Goal: Task Accomplishment & Management: Manage account settings

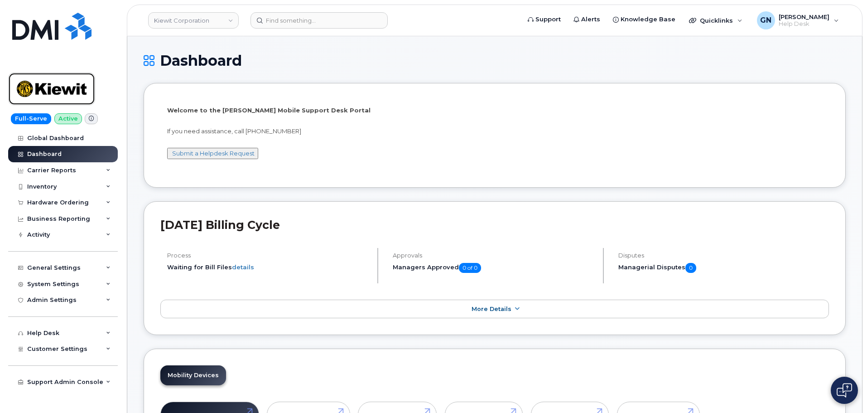
drag, startPoint x: 0, startPoint y: 0, endPoint x: 136, endPoint y: 47, distance: 143.8
click at [65, 85] on img at bounding box center [52, 89] width 70 height 26
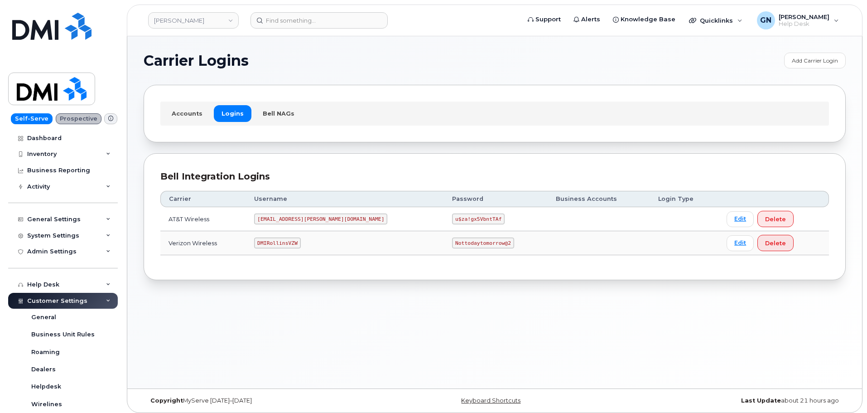
click at [289, 244] on code "DMIRollinsVZW" at bounding box center [277, 242] width 46 height 11
copy code "DMIRollinsVZW"
click at [452, 241] on code "Nottodaytomorrow@2" at bounding box center [483, 242] width 62 height 11
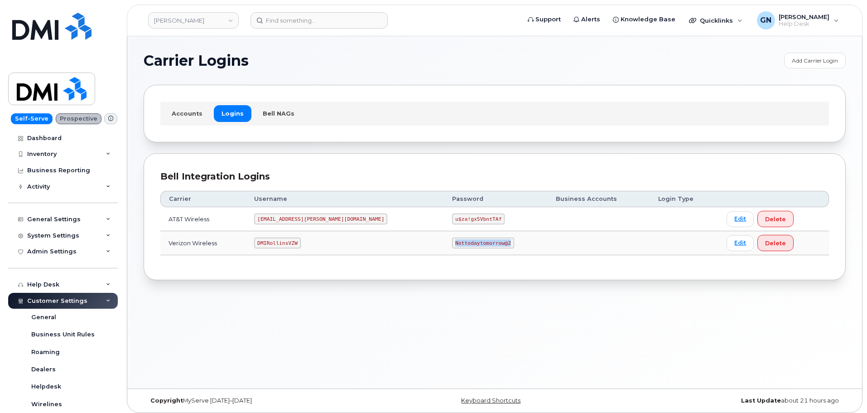
click at [452, 241] on code "Nottodaytomorrow@2" at bounding box center [483, 242] width 62 height 11
copy code "Nottodaytomorrow@2"
